Goal: Transaction & Acquisition: Download file/media

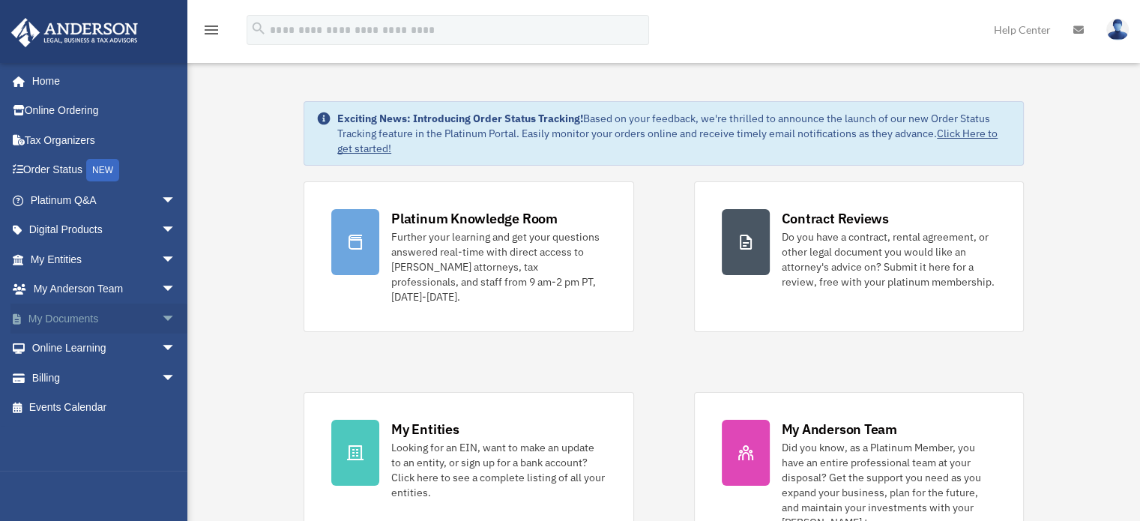
click at [136, 312] on link "My Documents arrow_drop_down" at bounding box center [104, 319] width 188 height 30
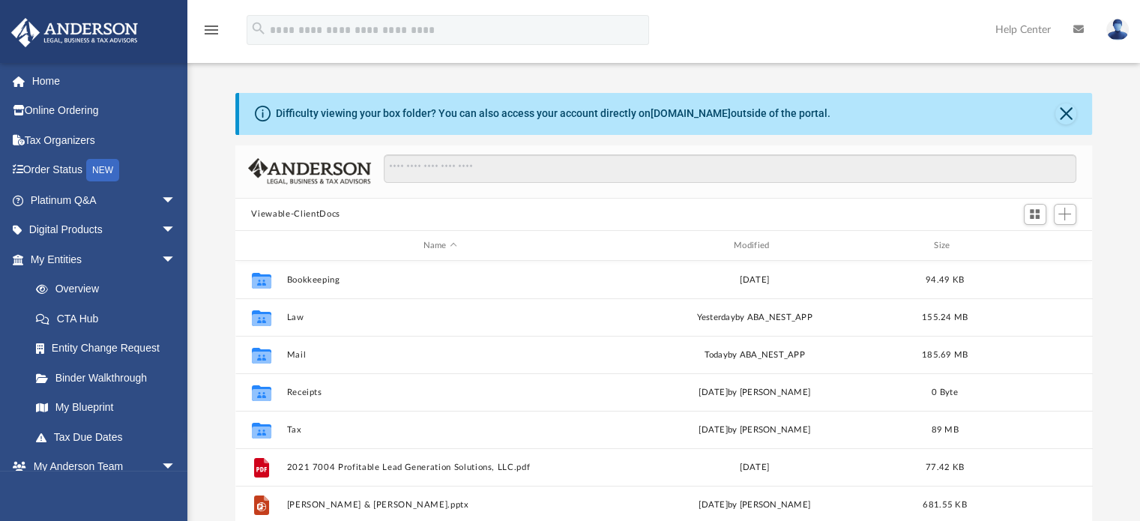
scroll to position [12, 12]
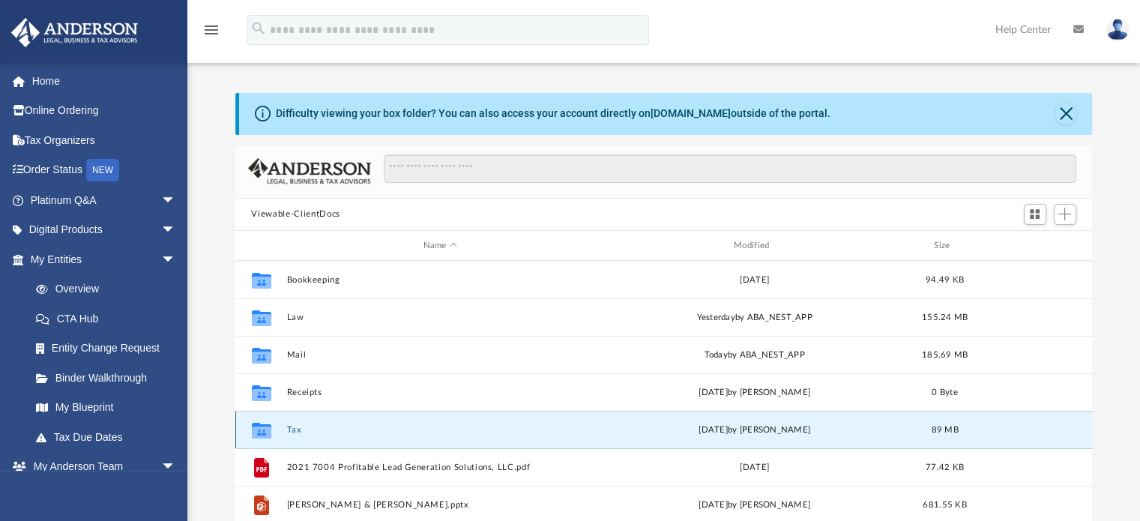
click at [291, 429] on button "Tax" at bounding box center [439, 430] width 307 height 10
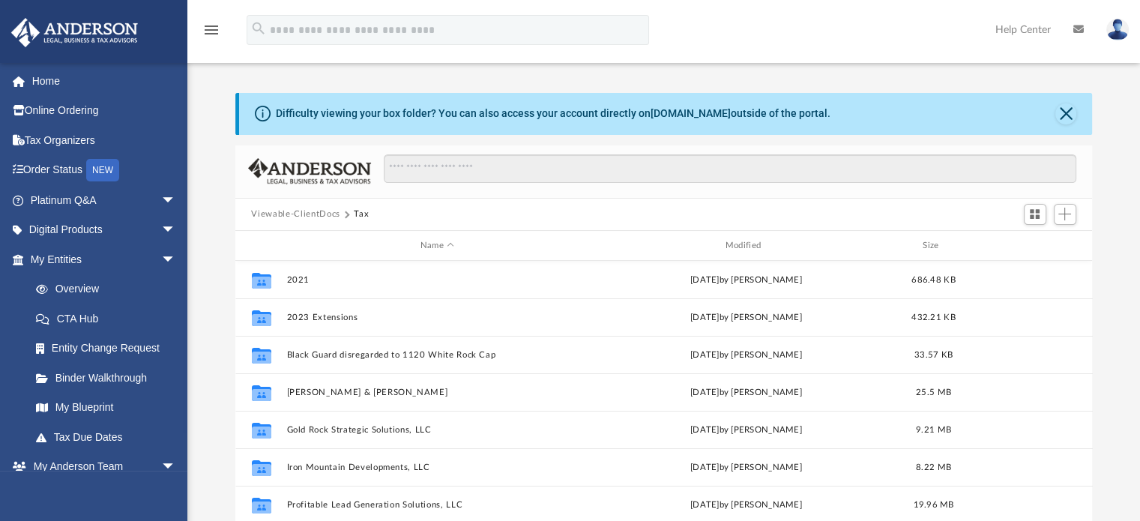
click at [329, 209] on button "Viewable-ClientDocs" at bounding box center [295, 214] width 88 height 13
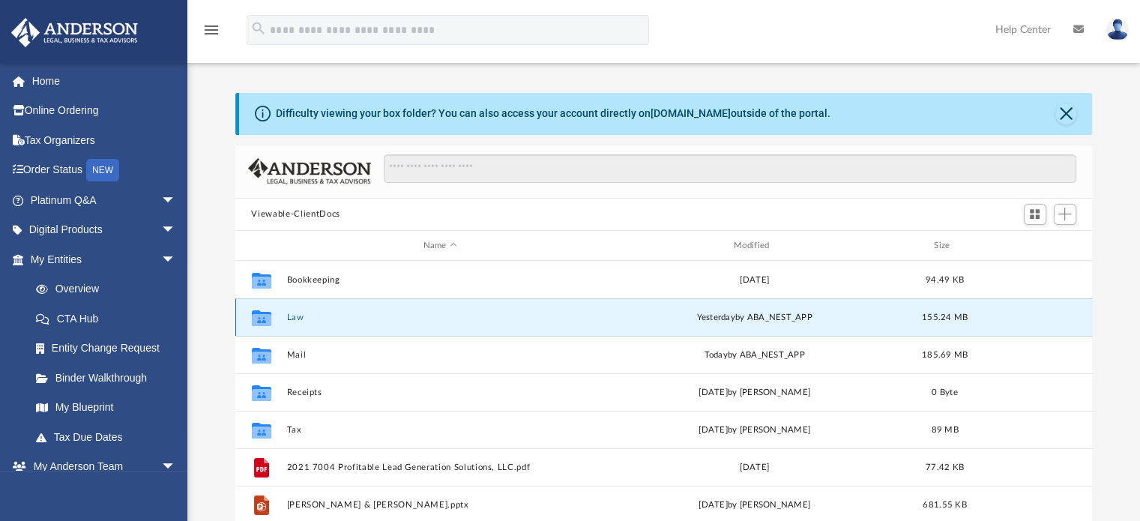
click at [295, 315] on button "Law" at bounding box center [439, 318] width 307 height 10
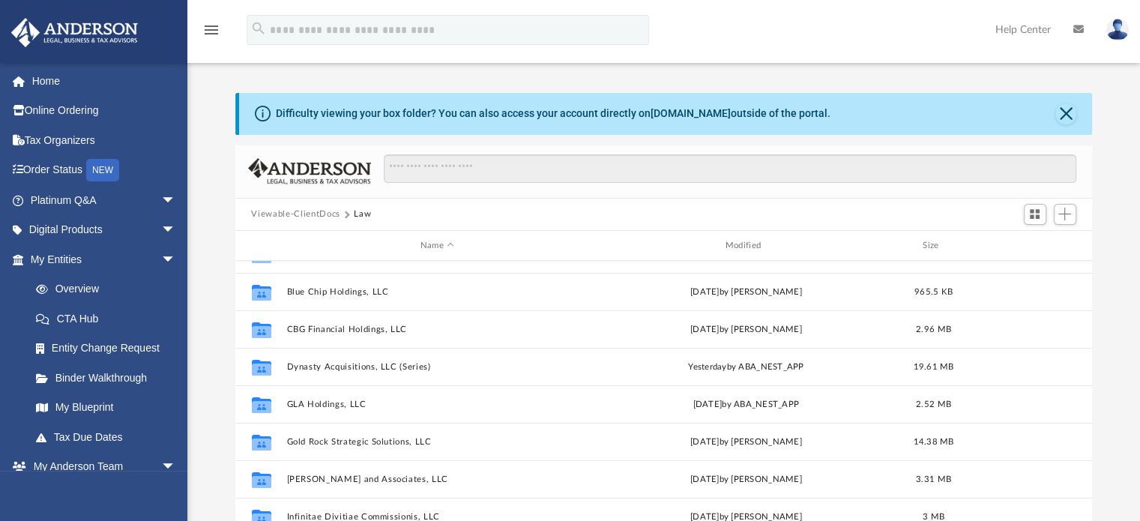
scroll to position [211, 0]
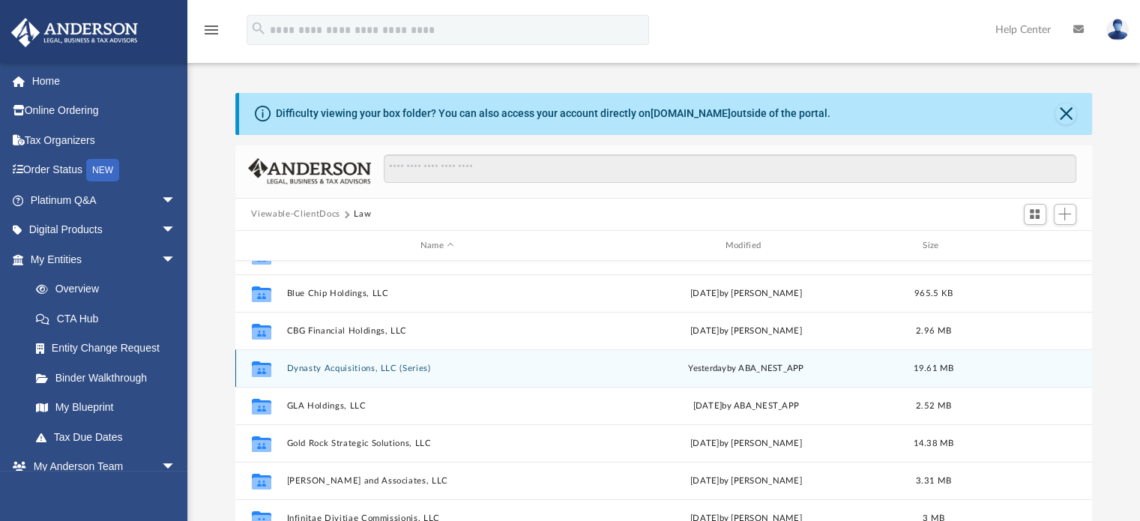
click at [391, 362] on div "Collaborated Folder Dynasty Acquisitions, LLC (Series) [DATE] by ABA_NEST_APP 1…" at bounding box center [663, 367] width 857 height 37
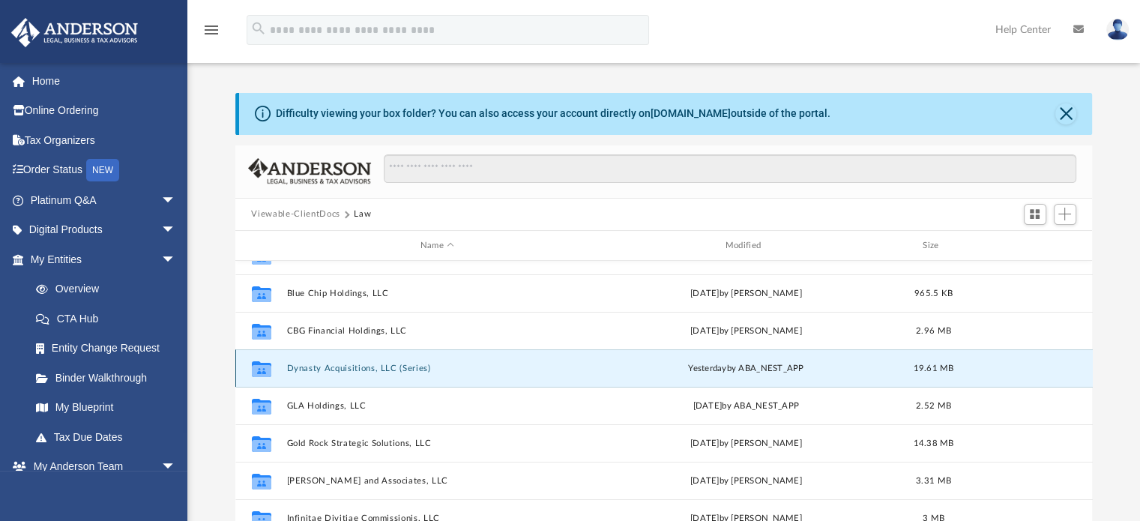
click at [391, 364] on button "Dynasty Acquisitions, LLC (Series)" at bounding box center [437, 368] width 302 height 10
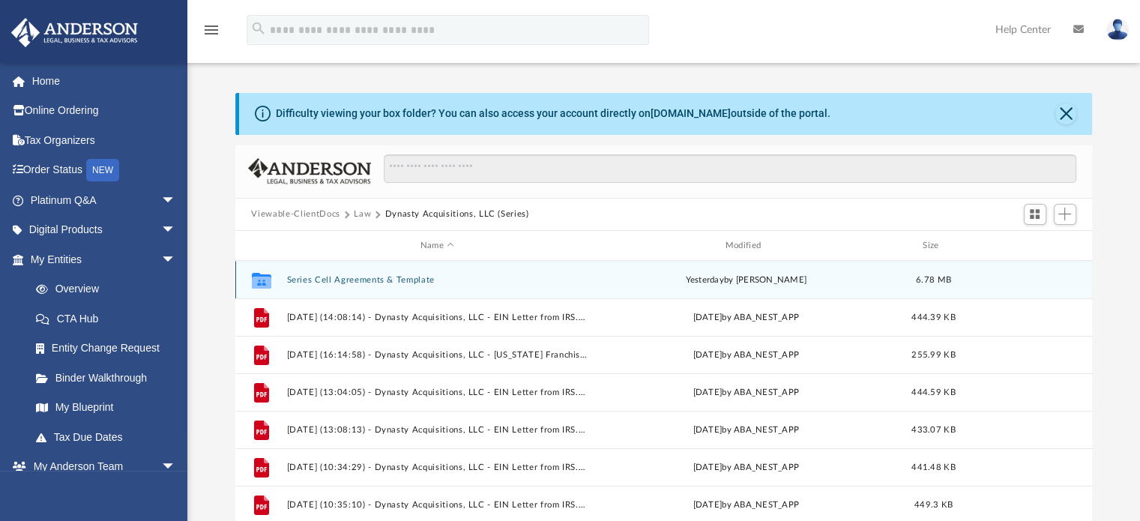
scroll to position [0, 0]
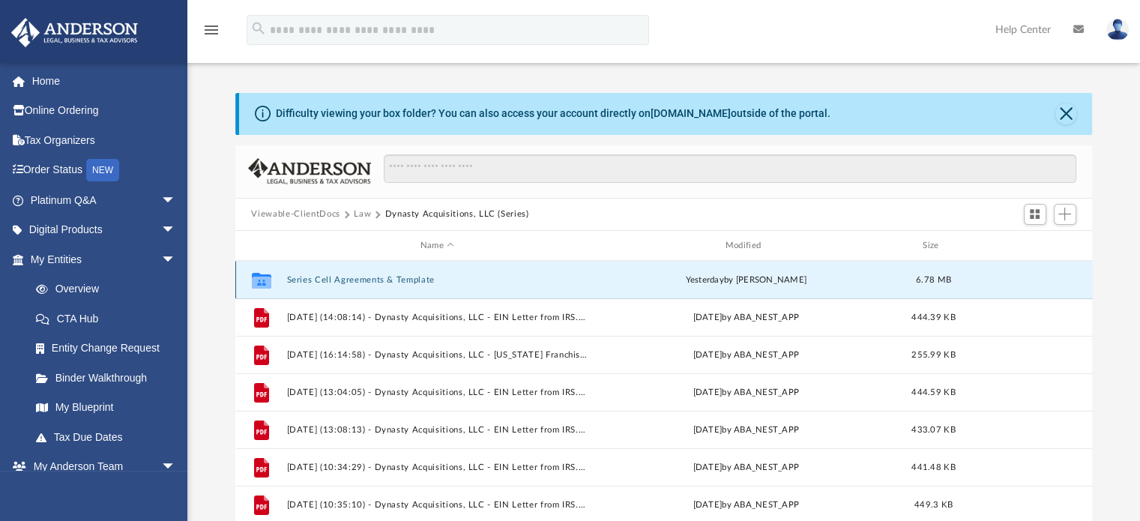
click at [405, 283] on button "Series Cell Agreements & Template" at bounding box center [437, 280] width 302 height 10
click at [399, 279] on button "Series Cell Agreements & Template" at bounding box center [437, 280] width 302 height 10
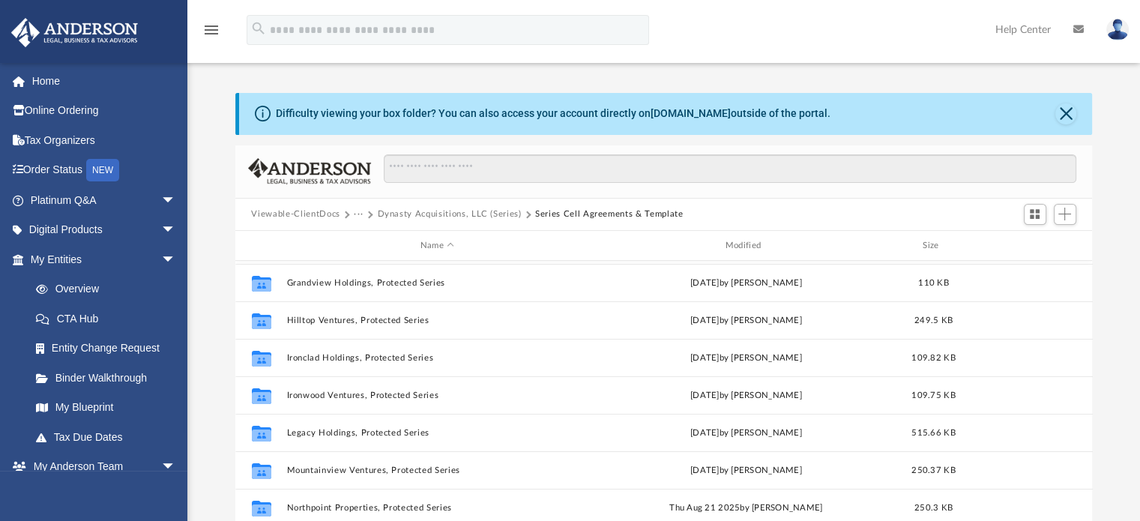
scroll to position [373, 0]
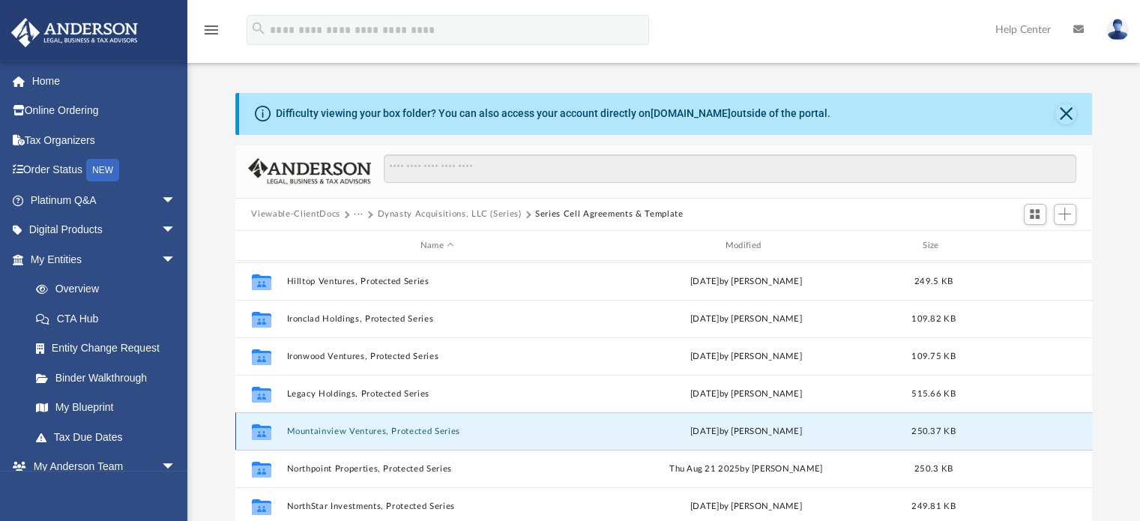
click at [369, 431] on button "Mountainview Ventures, Protected Series" at bounding box center [437, 431] width 302 height 10
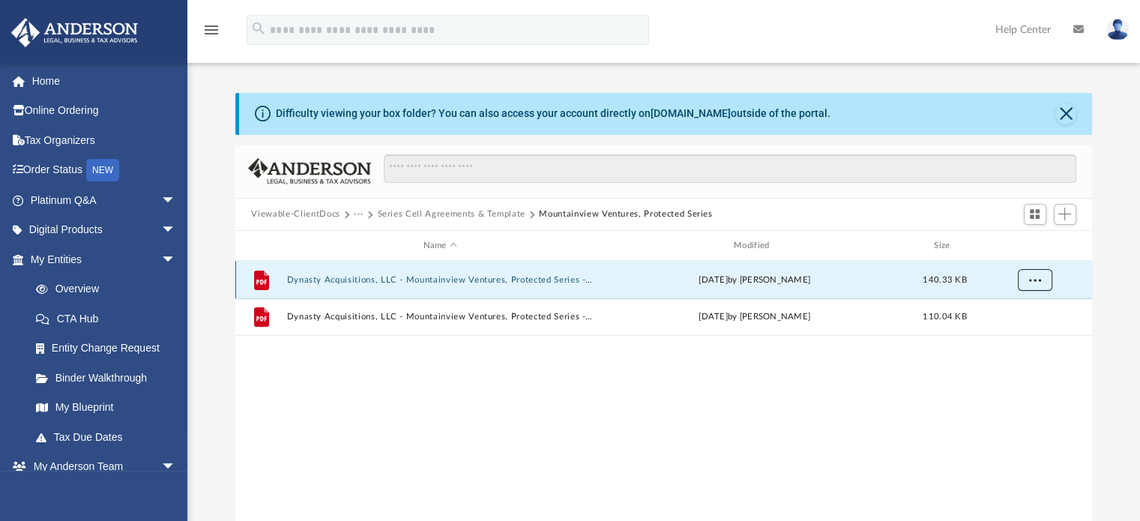
click at [1037, 276] on span "More options" at bounding box center [1034, 280] width 12 height 8
click at [1006, 336] on li "Download" at bounding box center [1020, 334] width 43 height 16
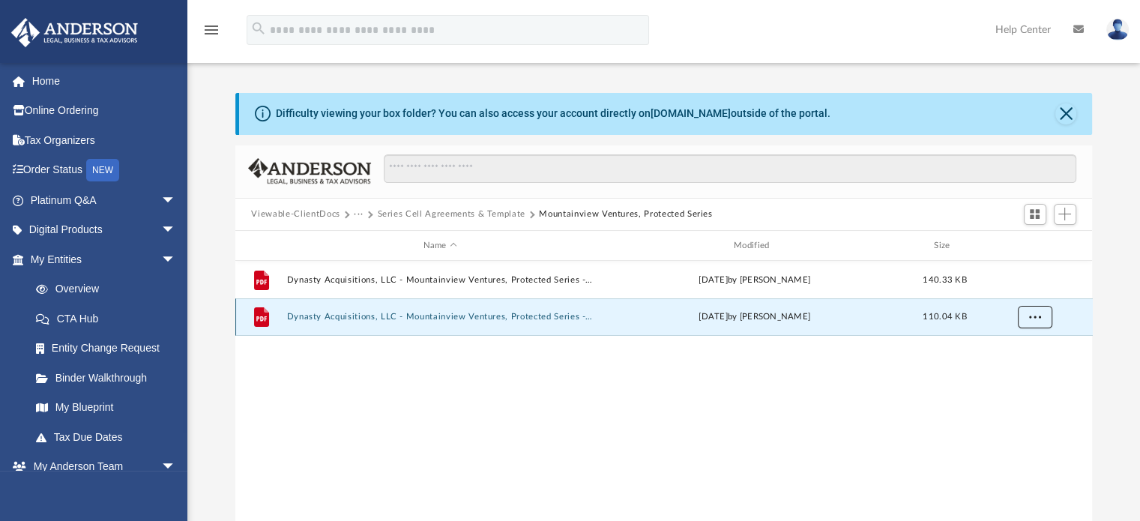
click at [1040, 314] on button "More options" at bounding box center [1034, 318] width 34 height 22
click at [1021, 367] on li "Download" at bounding box center [1020, 371] width 43 height 16
click at [504, 211] on button "Series Cell Agreements & Template" at bounding box center [451, 214] width 148 height 13
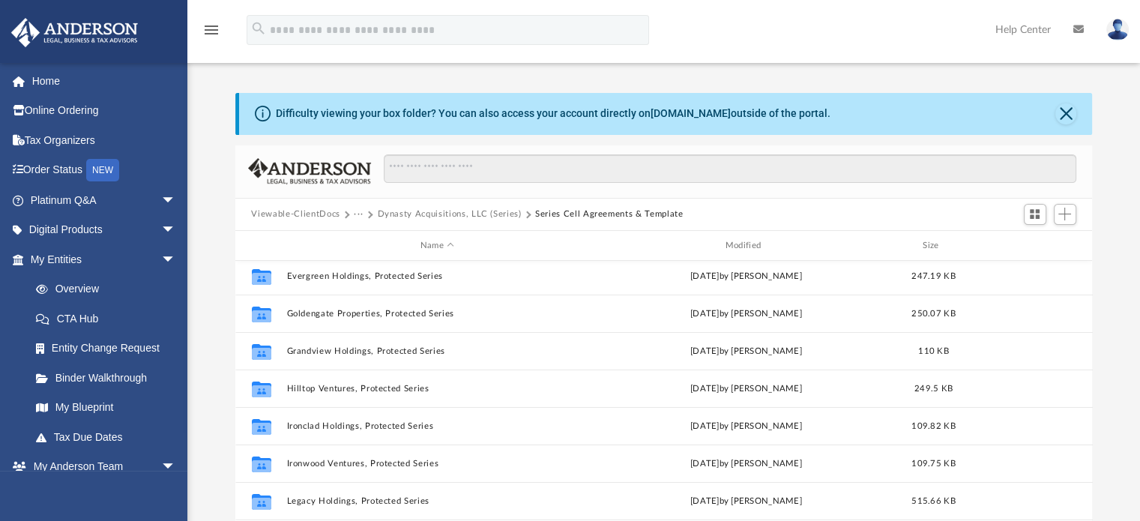
scroll to position [291, 0]
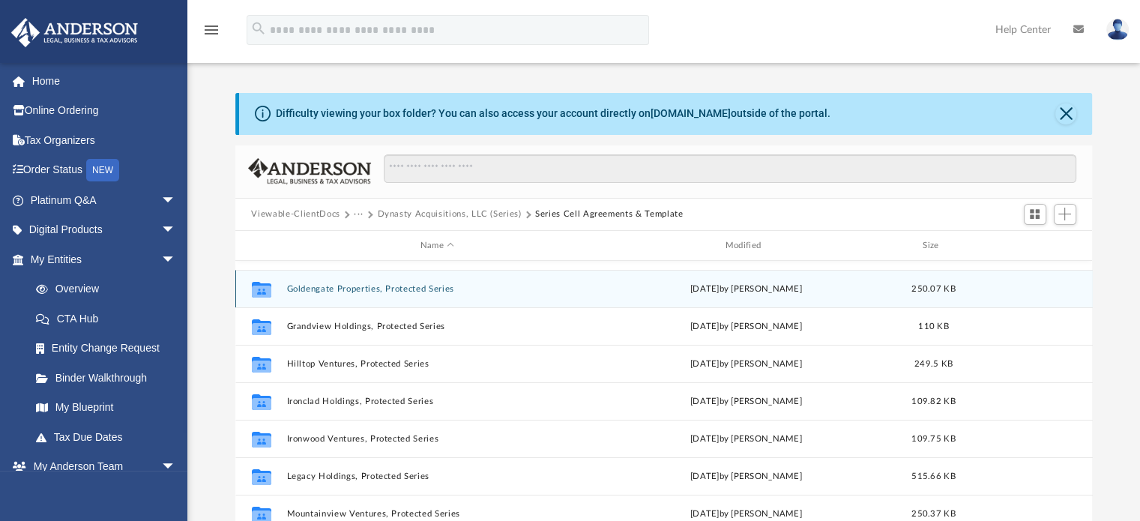
click at [407, 287] on button "Goldengate Properties, Protected Series" at bounding box center [437, 289] width 302 height 10
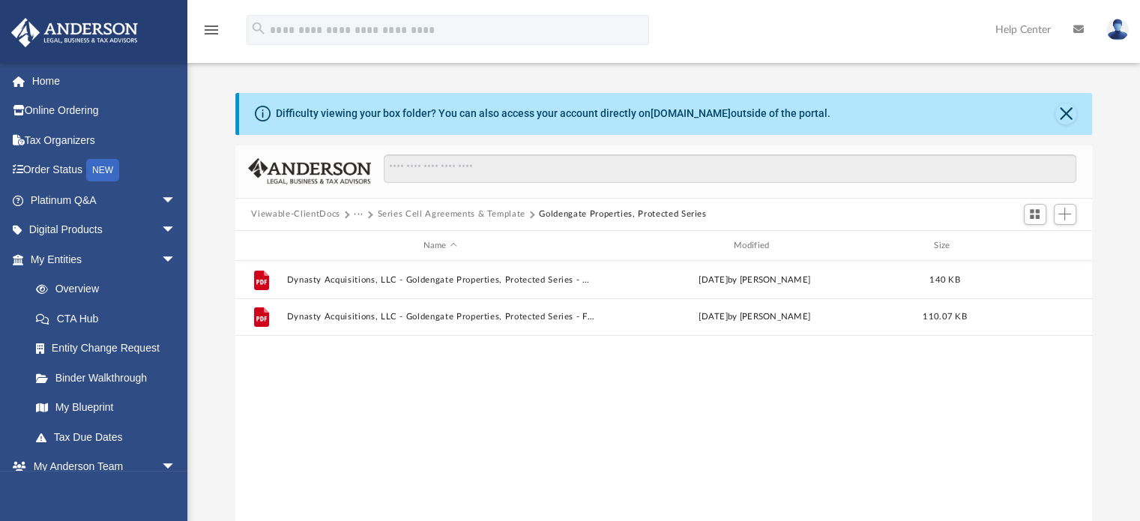
scroll to position [0, 0]
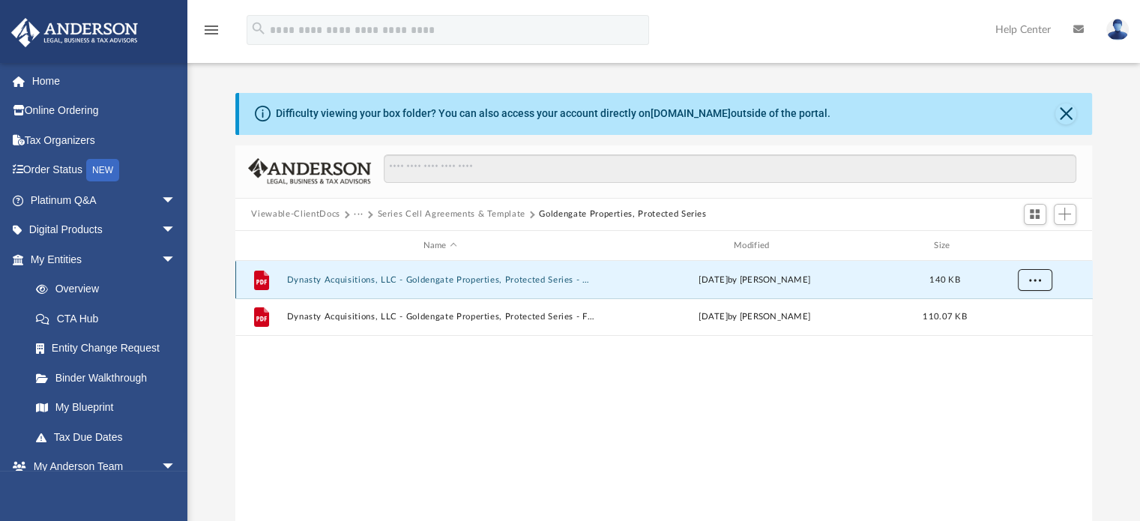
click at [1035, 287] on button "More options" at bounding box center [1034, 280] width 34 height 22
click at [1009, 338] on li "Download" at bounding box center [1020, 334] width 43 height 16
click at [1019, 378] on div "File Dynasty Acquisitions, LLC - Goldengate Properties, Protected Series - EIN …" at bounding box center [663, 416] width 857 height 310
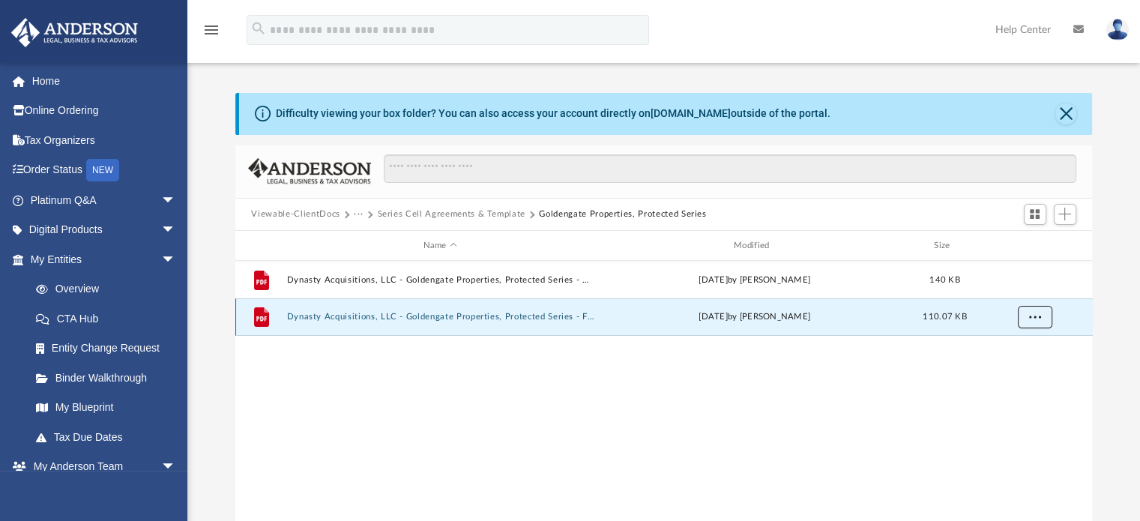
drag, startPoint x: 1040, startPoint y: 306, endPoint x: 1033, endPoint y: 314, distance: 10.7
click at [1033, 314] on button "More options" at bounding box center [1034, 318] width 34 height 22
click at [1033, 314] on span "More options" at bounding box center [1034, 317] width 12 height 8
click at [1029, 327] on button "More options" at bounding box center [1034, 318] width 34 height 22
click at [1009, 373] on li "Download" at bounding box center [1020, 371] width 43 height 16
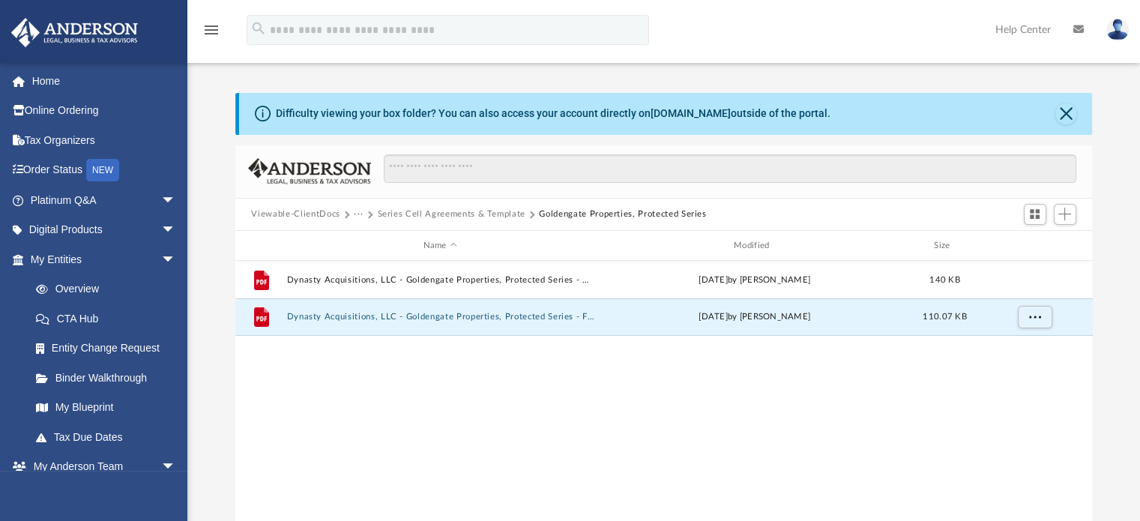
click at [513, 216] on button "Series Cell Agreements & Template" at bounding box center [451, 214] width 148 height 13
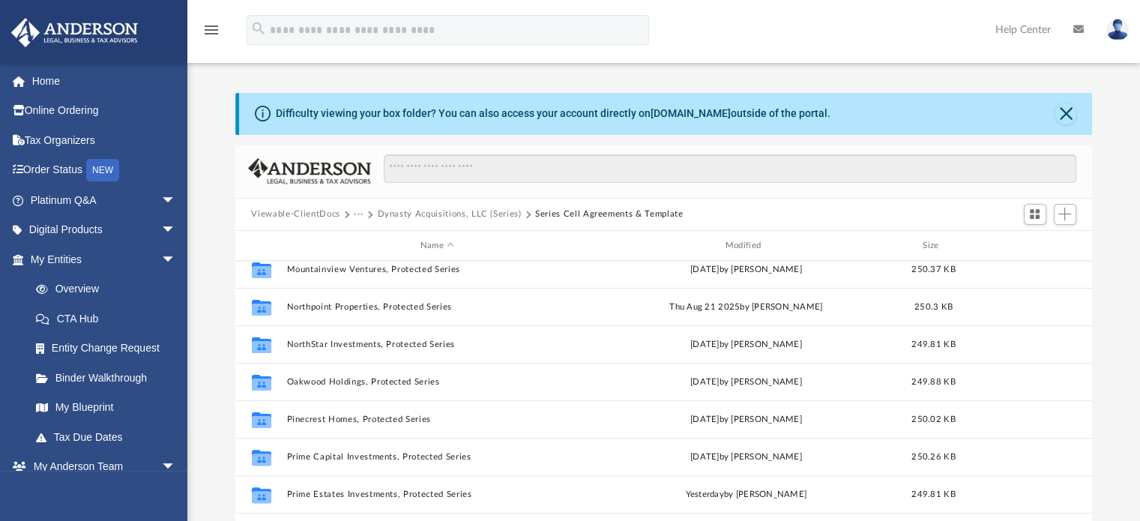
scroll to position [536, 0]
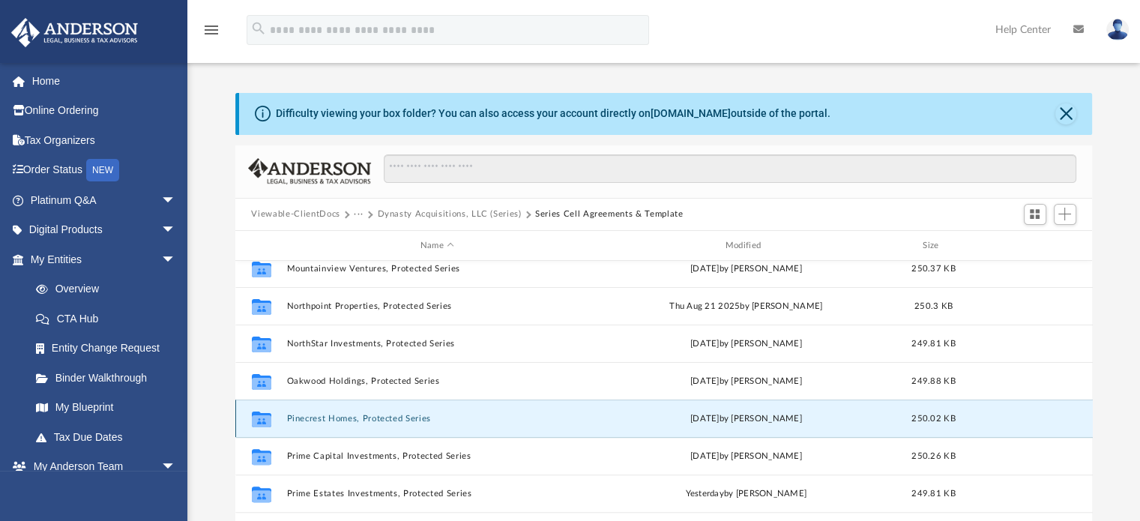
click at [386, 416] on button "Pinecrest Homes, Protected Series" at bounding box center [437, 419] width 302 height 10
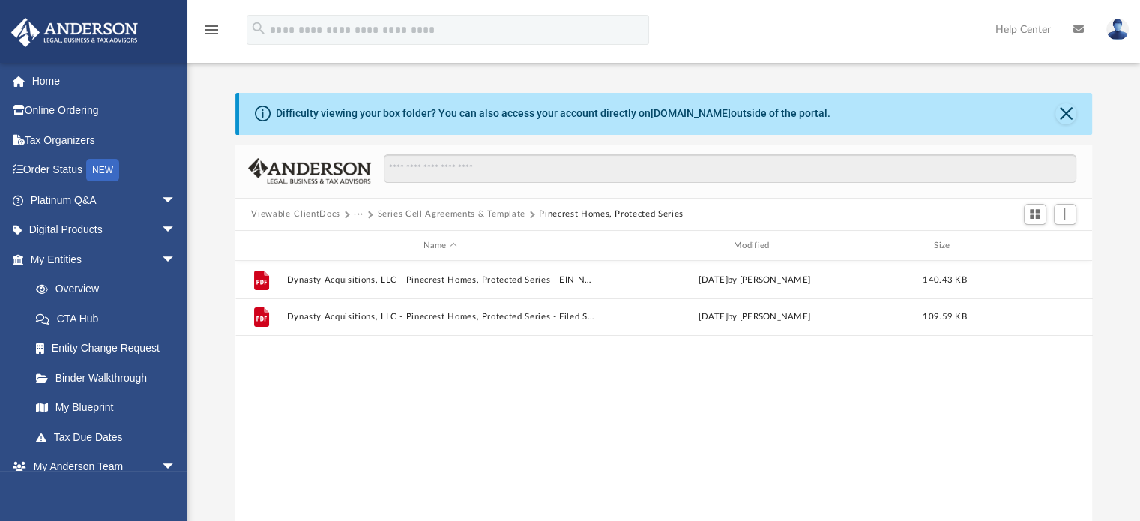
scroll to position [0, 0]
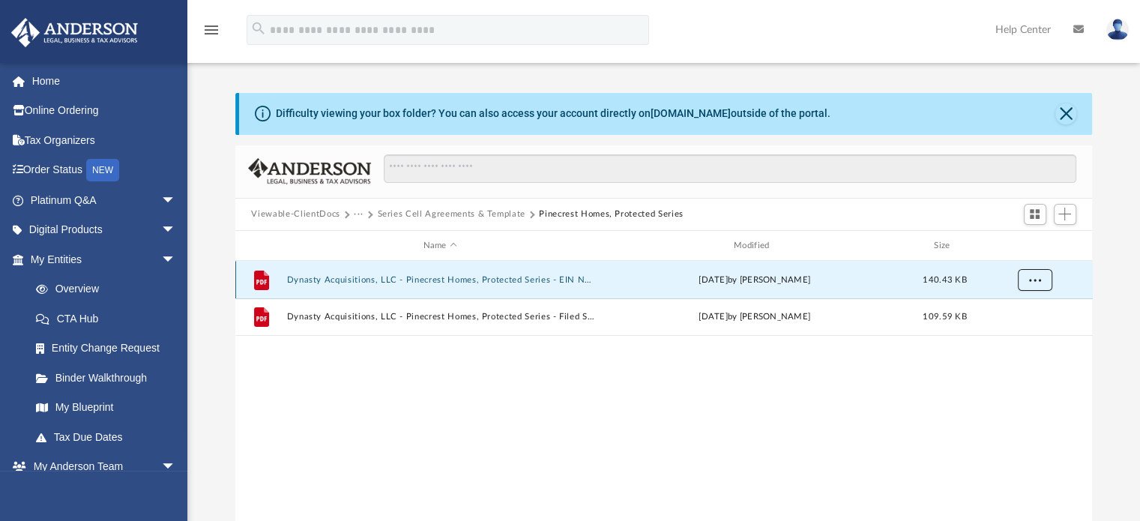
click at [1028, 280] on span "More options" at bounding box center [1034, 280] width 12 height 8
click at [1007, 335] on li "Download" at bounding box center [1020, 334] width 43 height 16
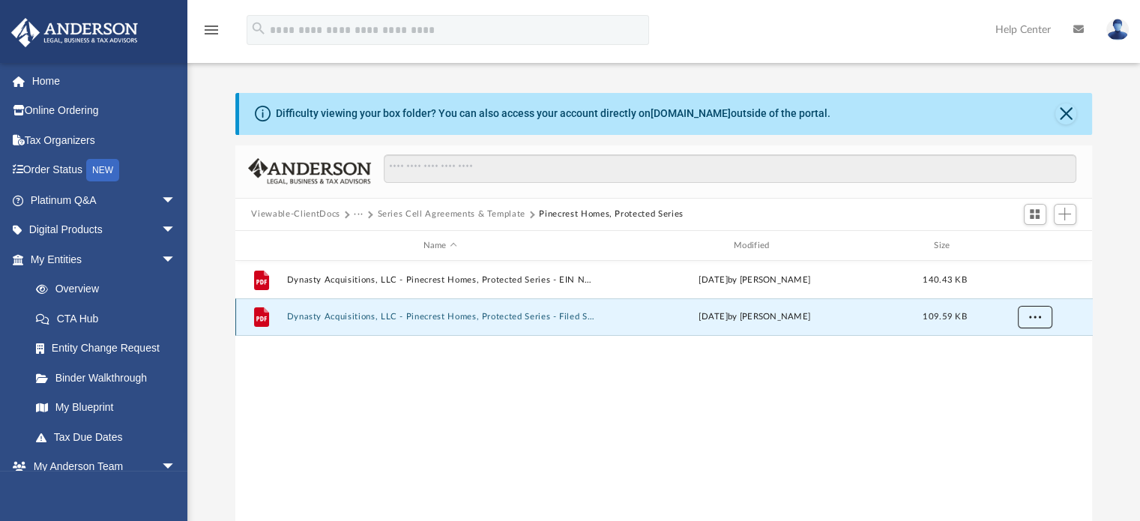
click at [1040, 320] on button "More options" at bounding box center [1034, 318] width 34 height 22
click at [1013, 369] on li "Download" at bounding box center [1020, 371] width 43 height 16
click at [510, 211] on button "Series Cell Agreements & Template" at bounding box center [451, 214] width 148 height 13
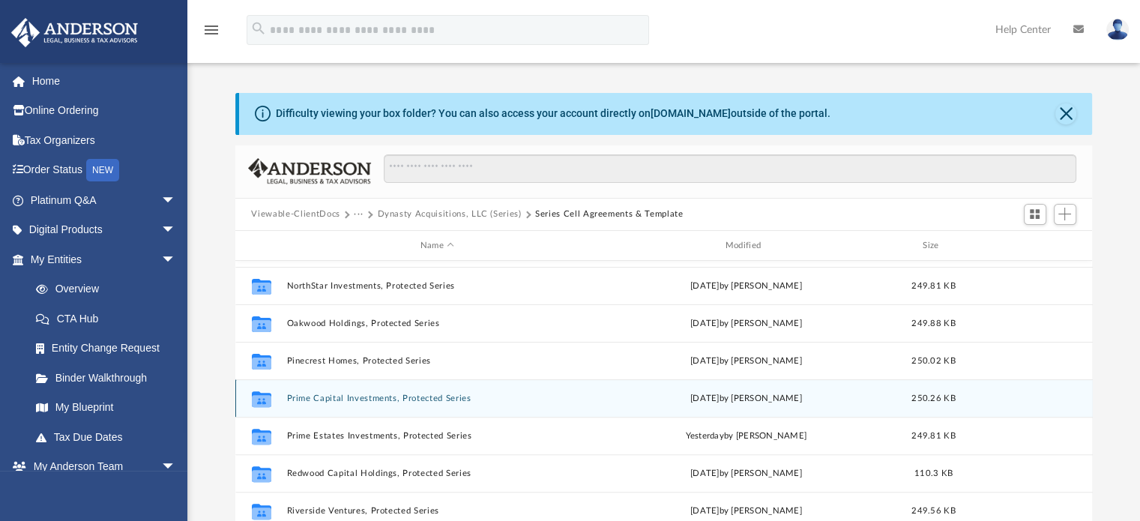
scroll to position [594, 0]
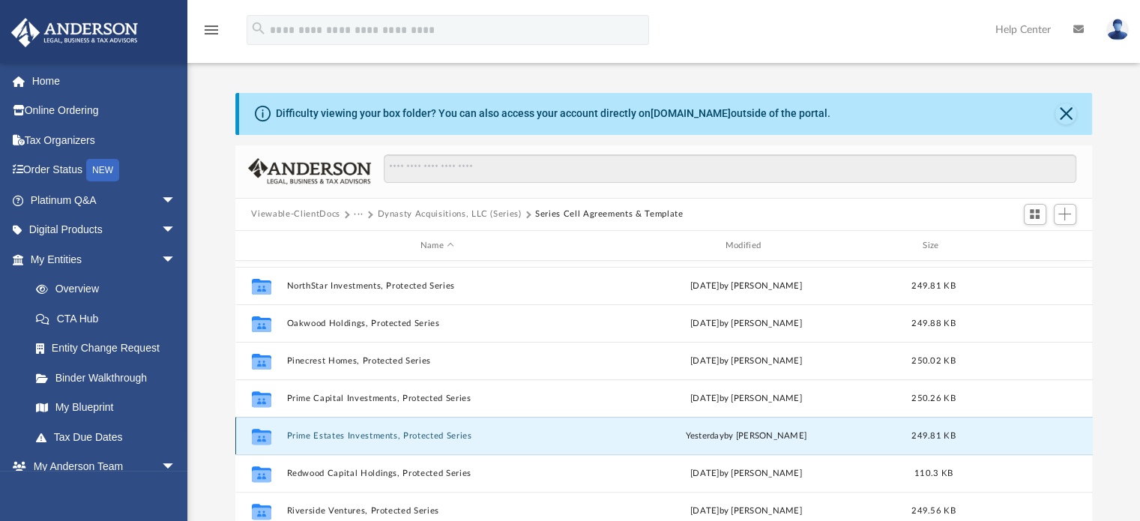
click at [413, 432] on button "Prime Estates Investments, Protected Series" at bounding box center [437, 436] width 302 height 10
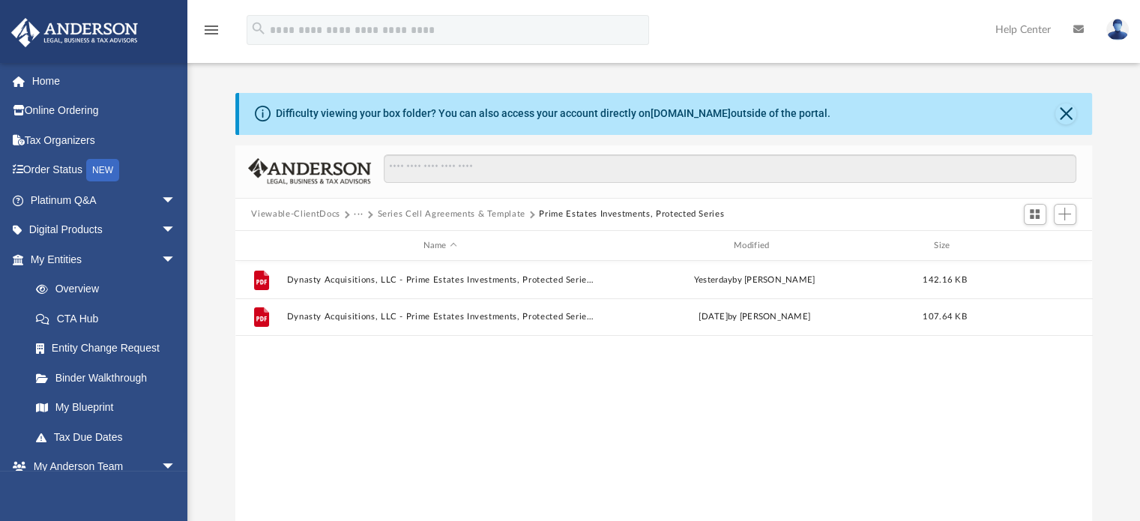
scroll to position [0, 0]
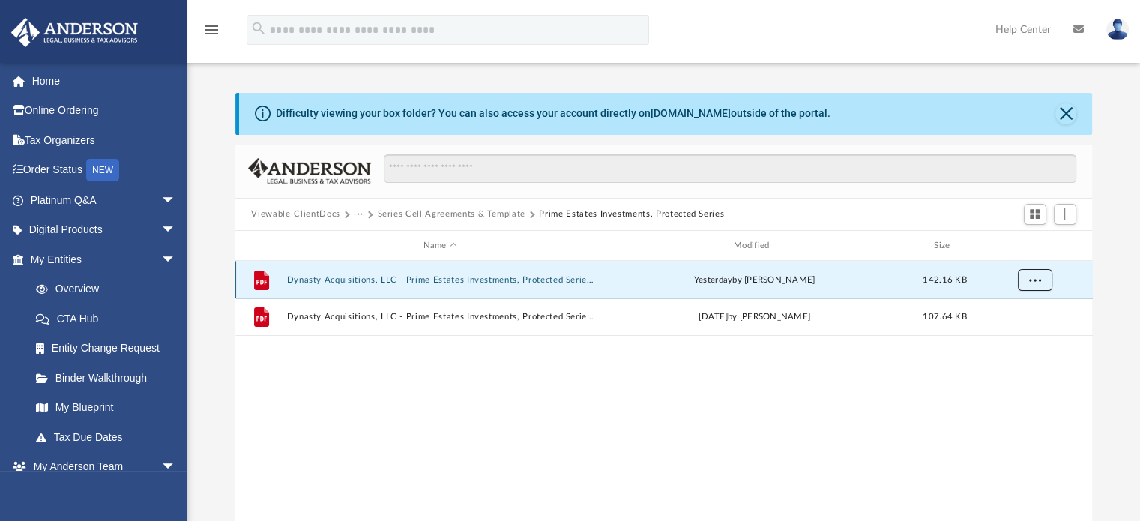
click at [1049, 281] on button "More options" at bounding box center [1034, 280] width 34 height 22
click at [1006, 339] on li "Download" at bounding box center [1020, 334] width 43 height 16
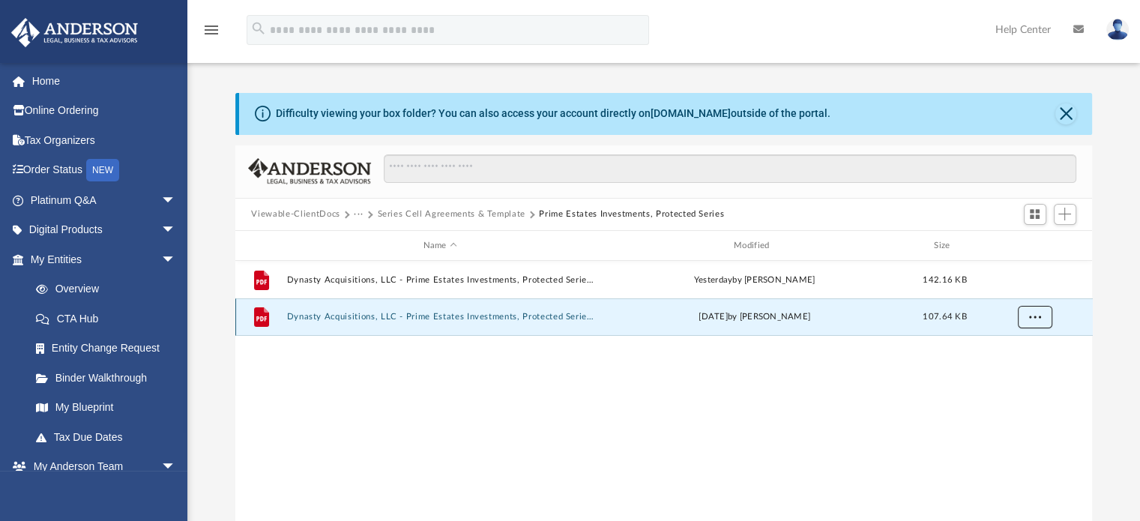
click at [1028, 321] on button "More options" at bounding box center [1034, 318] width 34 height 22
click at [1013, 368] on li "Download" at bounding box center [1020, 371] width 43 height 16
click at [507, 213] on button "Series Cell Agreements & Template" at bounding box center [451, 214] width 148 height 13
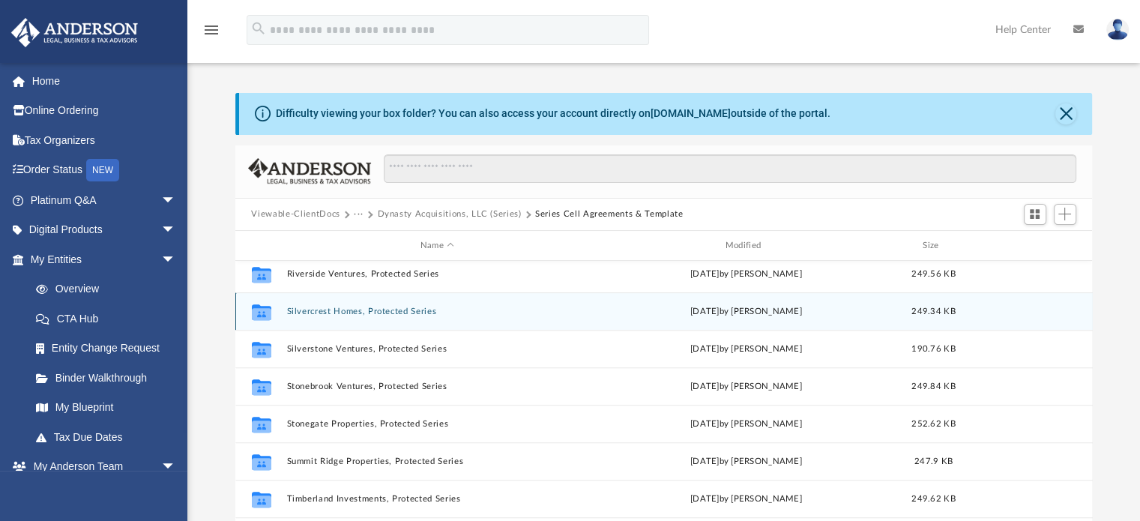
scroll to position [830, 0]
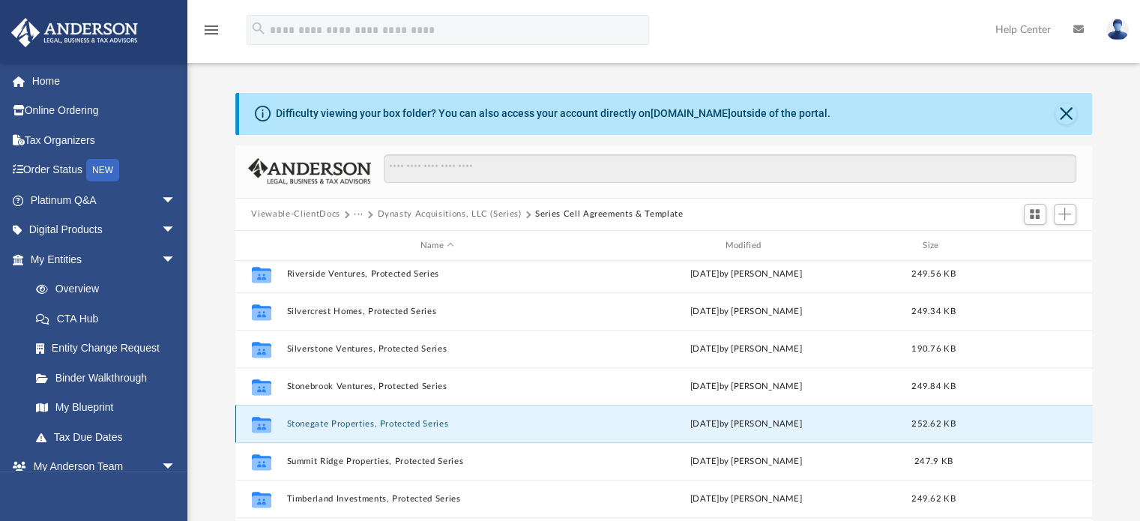
click at [432, 419] on button "Stonegate Properties, Protected Series" at bounding box center [437, 424] width 302 height 10
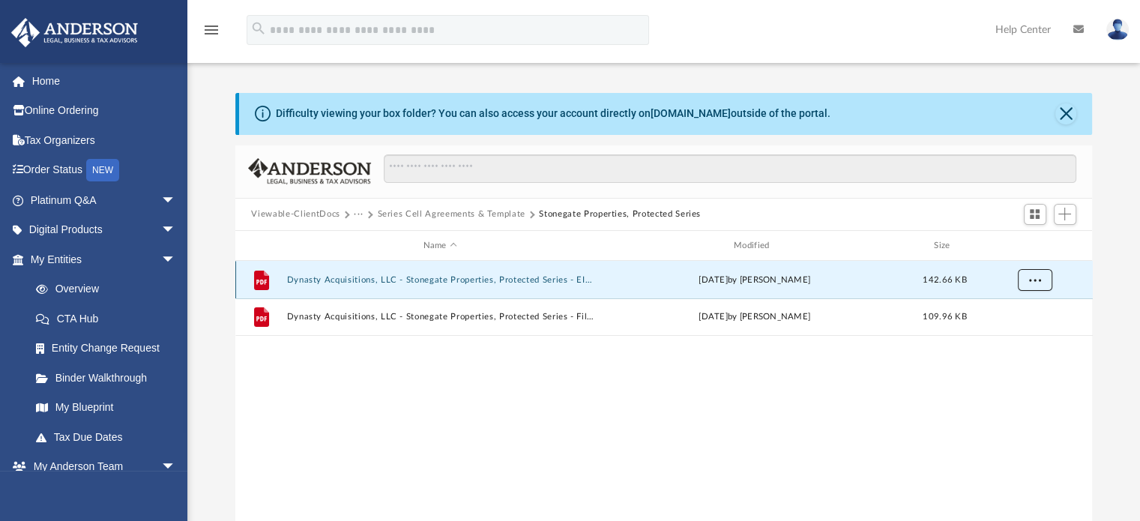
click at [1040, 281] on button "More options" at bounding box center [1034, 280] width 34 height 22
click at [1012, 331] on li "Download" at bounding box center [1020, 334] width 43 height 16
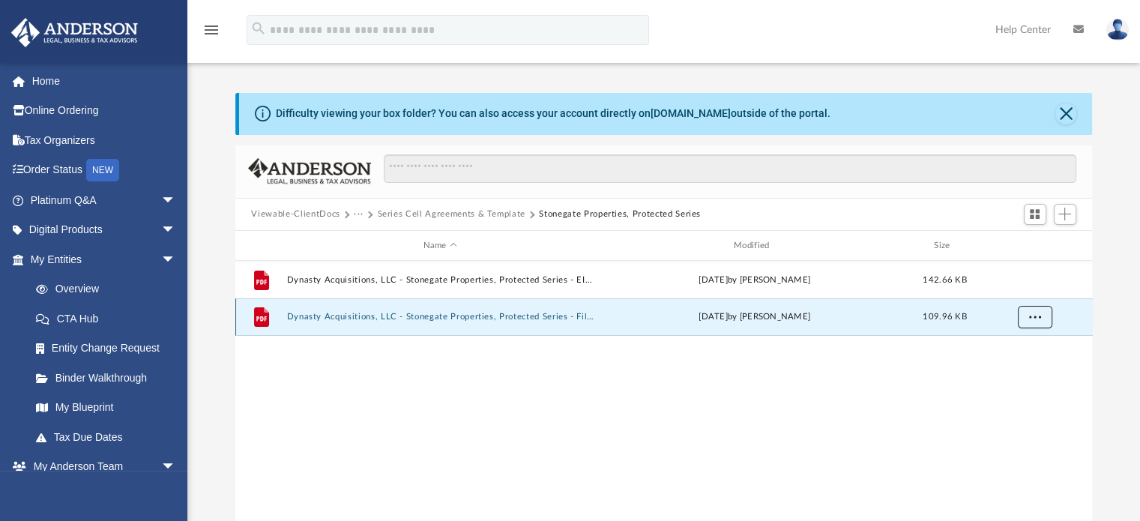
click at [1041, 317] on button "More options" at bounding box center [1034, 318] width 34 height 22
click at [1006, 374] on li "Download" at bounding box center [1020, 371] width 43 height 16
click at [510, 210] on button "Series Cell Agreements & Template" at bounding box center [451, 214] width 148 height 13
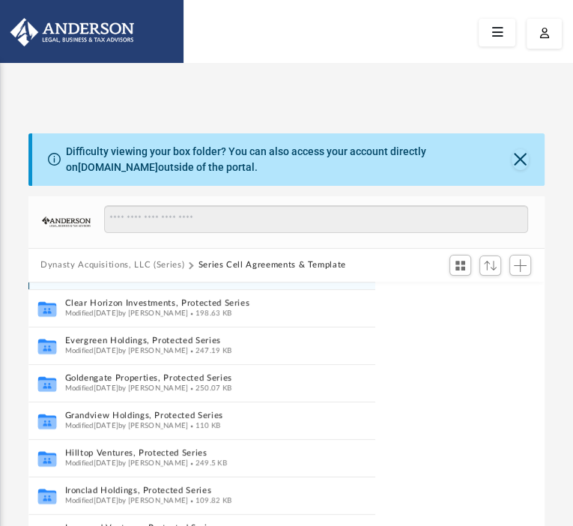
scroll to position [219, 0]
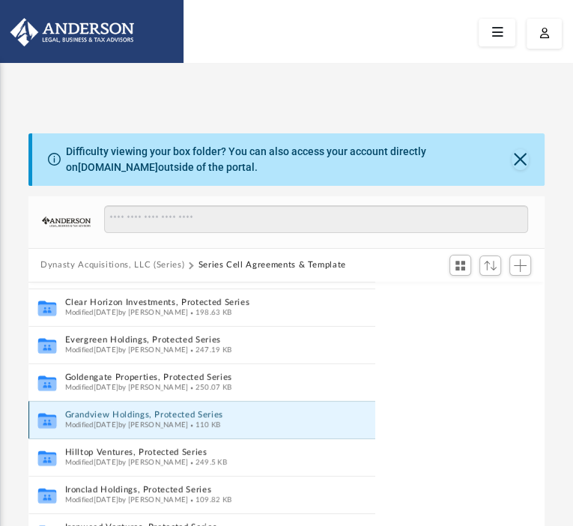
click at [308, 410] on button "Grandview Holdings, Protected Series" at bounding box center [186, 415] width 243 height 10
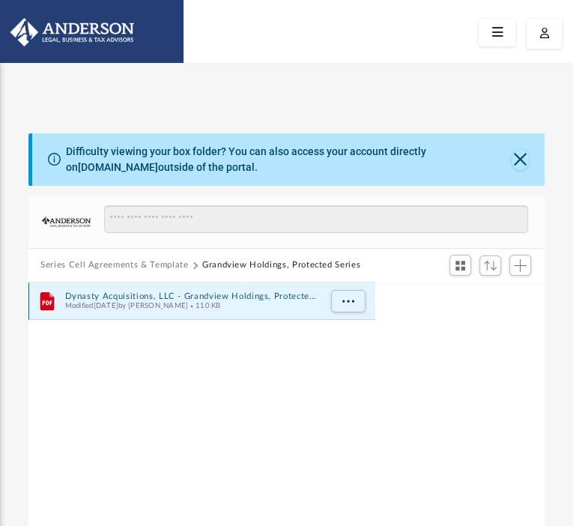
click at [319, 292] on button "Dynasty Acquisitions, LLC - Grandview Holdings, Protected Series - Filed Series…" at bounding box center [192, 297] width 254 height 10
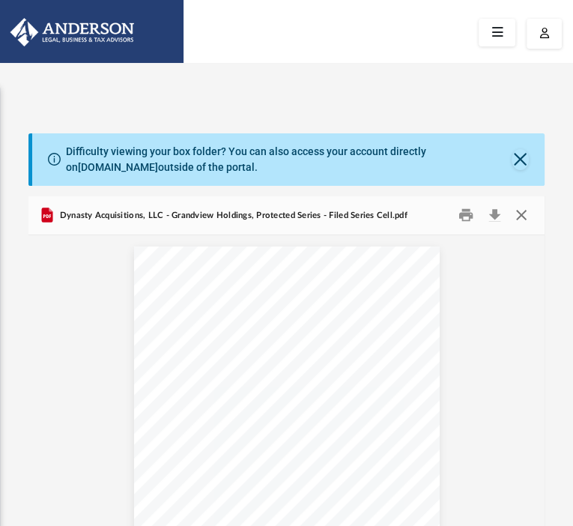
click at [534, 204] on button "Close" at bounding box center [520, 215] width 27 height 23
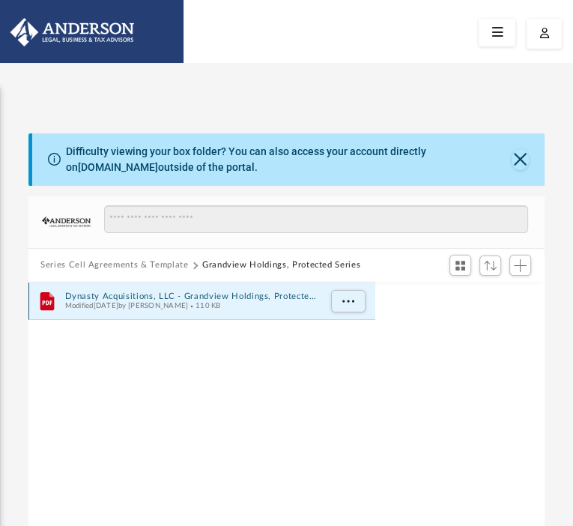
click at [319, 292] on button "Dynasty Acquisitions, LLC - Grandview Holdings, Protected Series - Filed Series…" at bounding box center [192, 297] width 254 height 10
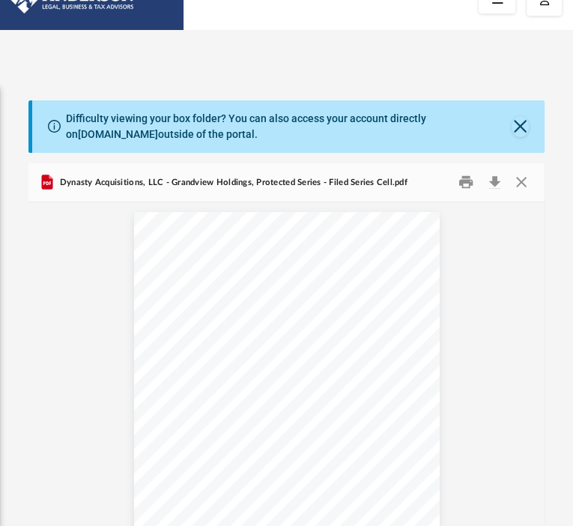
scroll to position [1286, 0]
click at [528, 171] on button "Close" at bounding box center [520, 182] width 27 height 23
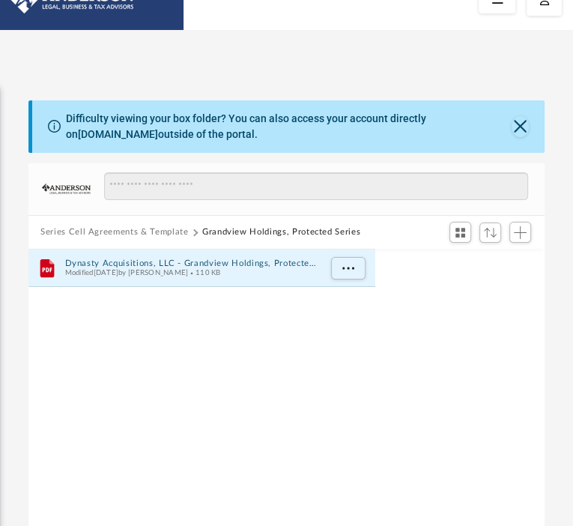
click at [188, 226] on button "Series Cell Agreements & Template" at bounding box center [114, 232] width 148 height 13
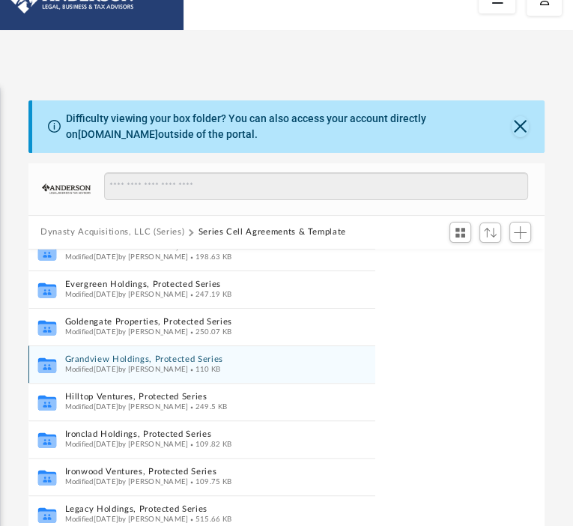
scroll to position [242, 0]
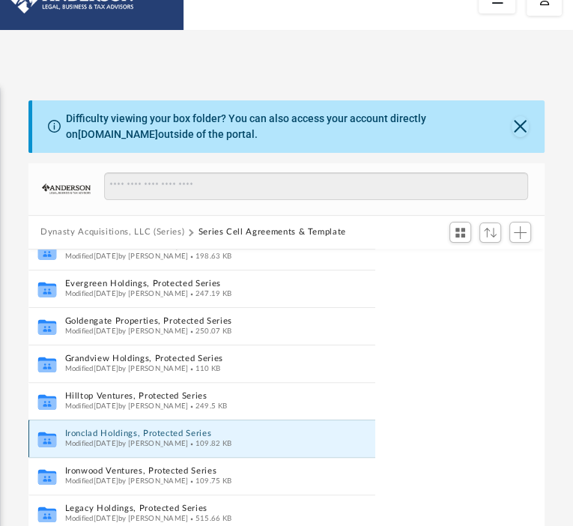
click at [308, 429] on button "Ironclad Holdings, Protected Series" at bounding box center [186, 434] width 243 height 10
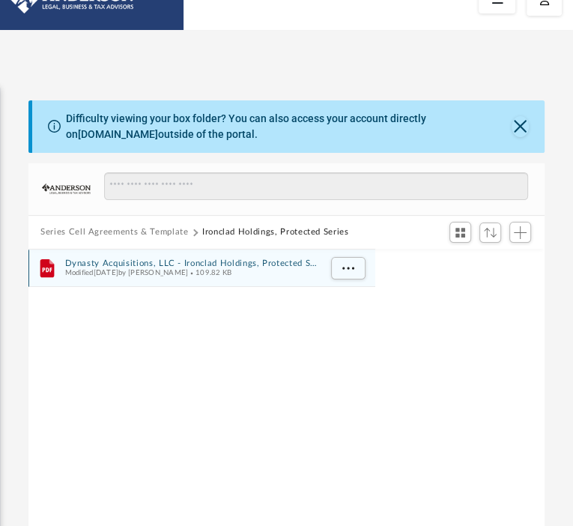
scroll to position [0, 0]
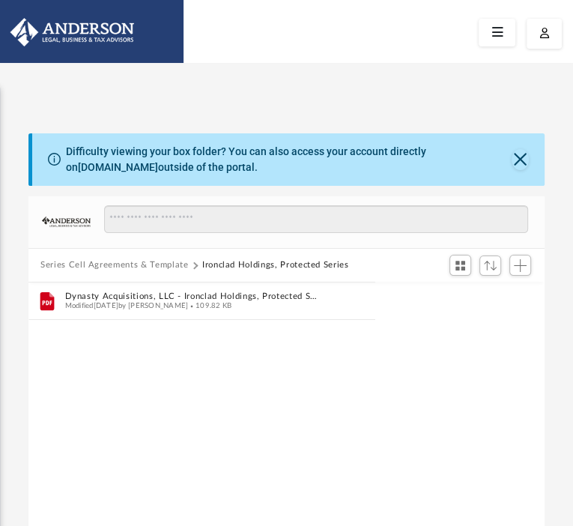
click at [188, 259] on button "Series Cell Agreements & Template" at bounding box center [114, 265] width 148 height 13
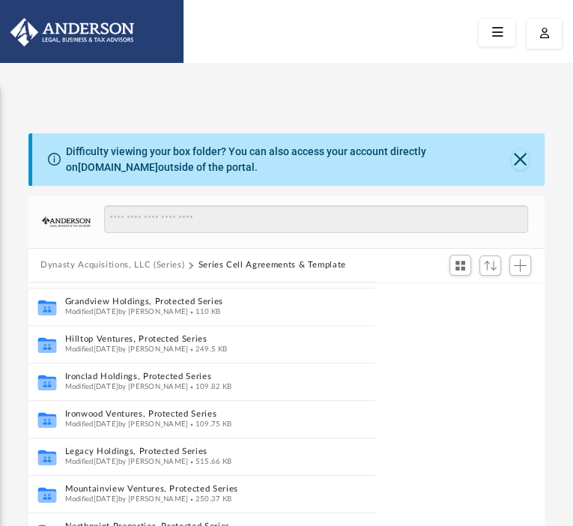
scroll to position [335, 0]
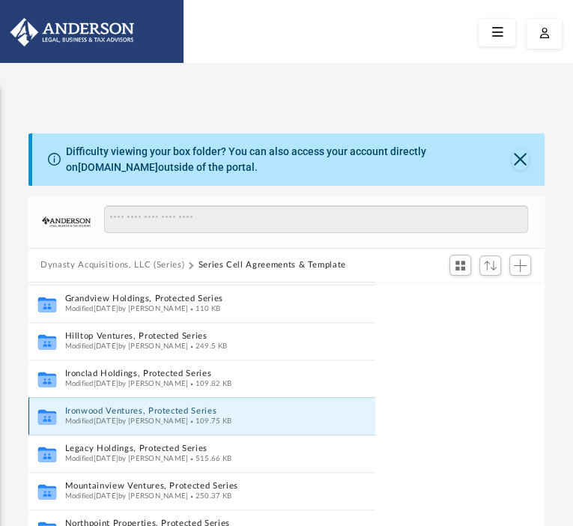
click at [308, 406] on button "Ironwood Ventures, Protected Series" at bounding box center [186, 411] width 243 height 10
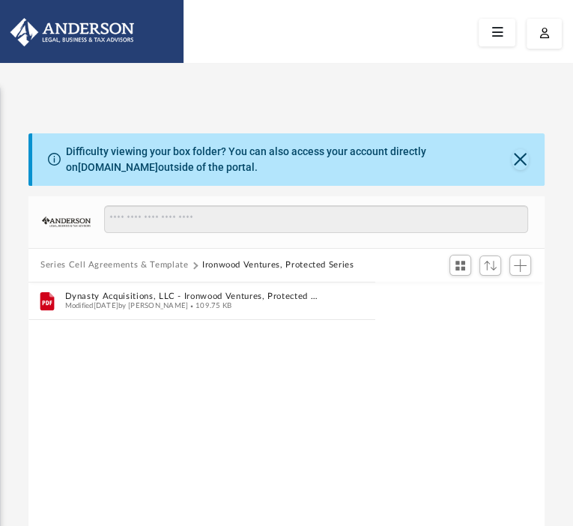
click at [188, 259] on button "Series Cell Agreements & Template" at bounding box center [114, 265] width 148 height 13
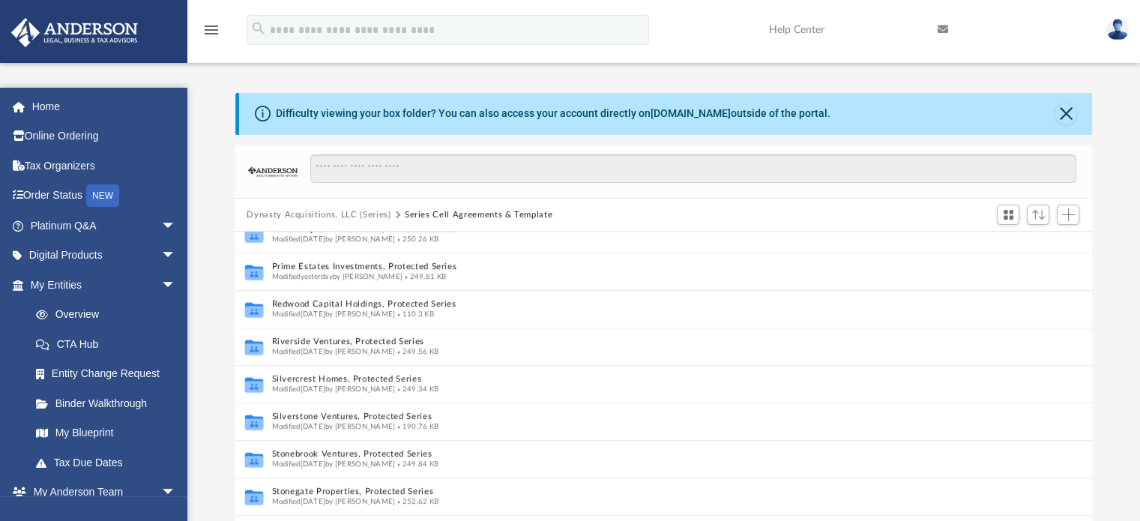
scroll to position [329, 845]
